Goal: Information Seeking & Learning: Check status

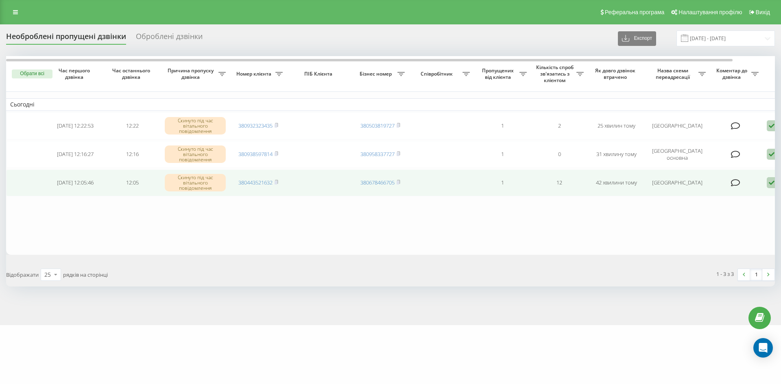
click at [768, 182] on icon at bounding box center [771, 182] width 10 height 11
click at [734, 236] on div "Інший варіант" at bounding box center [737, 240] width 152 height 15
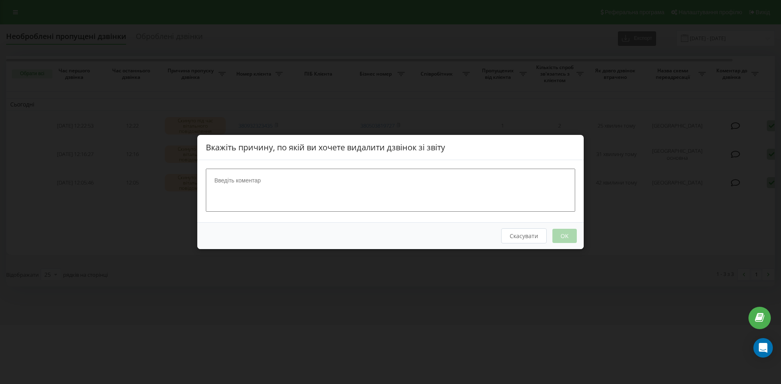
click at [317, 187] on textarea at bounding box center [390, 190] width 369 height 43
type textarea "спам"
click at [556, 234] on button "OK" at bounding box center [564, 236] width 24 height 14
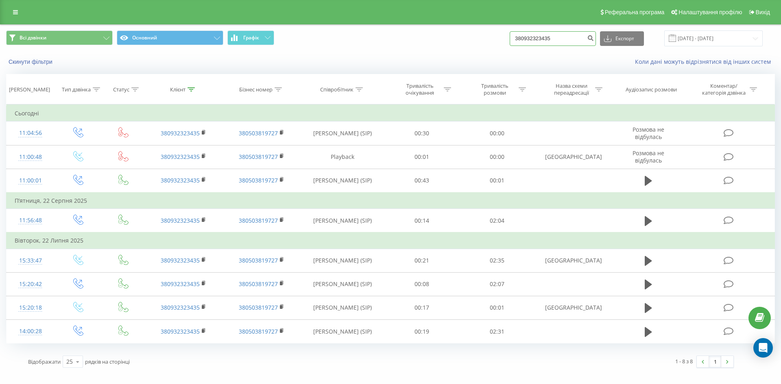
drag, startPoint x: 0, startPoint y: 0, endPoint x: 368, endPoint y: 33, distance: 369.9
click at [368, 33] on div "Всі дзвінки Основний Графік 380932323435 Експорт .csv .xls .xlsx 23.06.2025 - 2…" at bounding box center [390, 38] width 769 height 16
paste input
type input "380932323435"
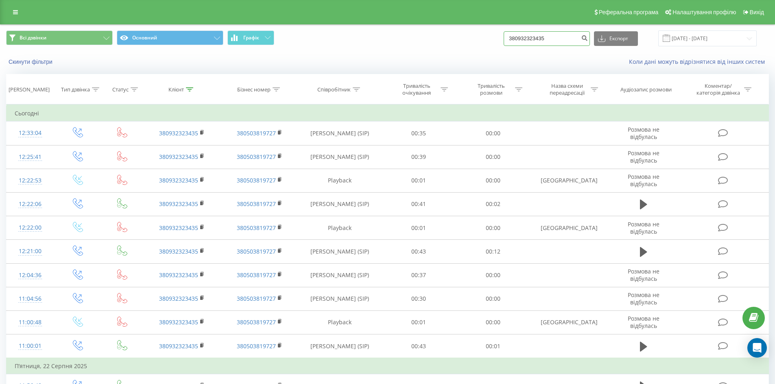
drag, startPoint x: 574, startPoint y: 41, endPoint x: 473, endPoint y: 43, distance: 101.3
click at [477, 42] on div "Всі дзвінки Основний Графік 380932323435 Експорт .csv .xls .xlsx 23.06.2025 - 2…" at bounding box center [387, 38] width 762 height 16
paste input "633851023"
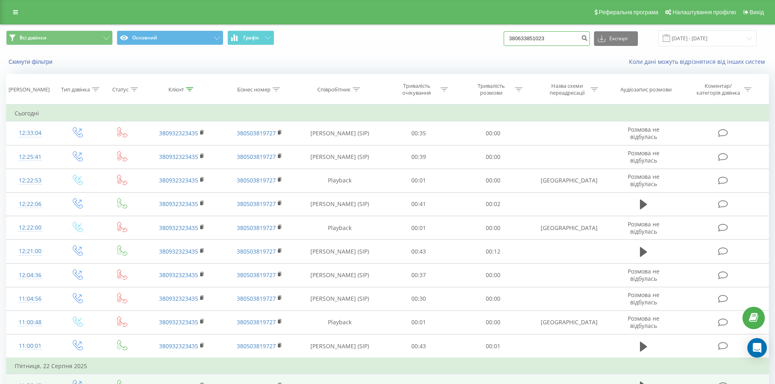
type input "380633851023"
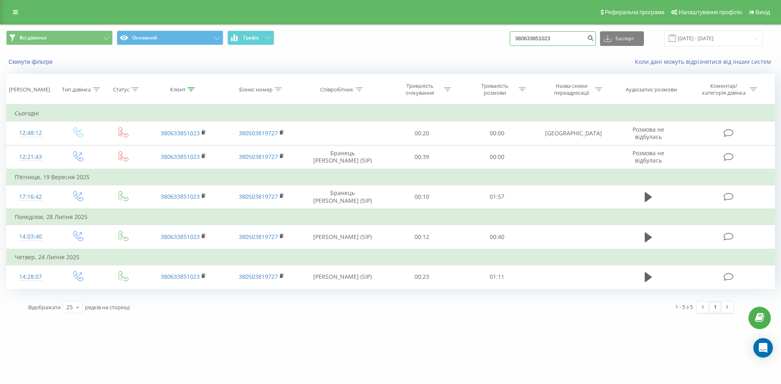
drag, startPoint x: 481, startPoint y: 39, endPoint x: 457, endPoint y: 36, distance: 23.8
click at [464, 38] on div "Всі дзвінки Основний Графік 380633851023 Експорт .csv .xls .xlsx 23.06.2025 - 2…" at bounding box center [390, 38] width 769 height 16
paste input "603597"
type input "380636035973"
